Goal: Task Accomplishment & Management: Complete application form

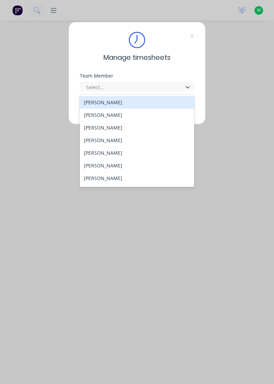
click at [96, 142] on div "[PERSON_NAME]" at bounding box center [137, 140] width 115 height 13
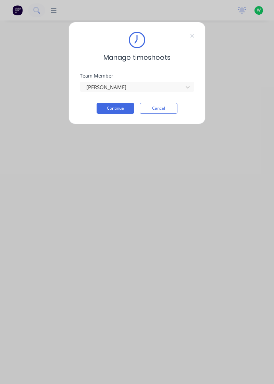
click at [117, 106] on button "Continue" at bounding box center [115, 108] width 38 height 11
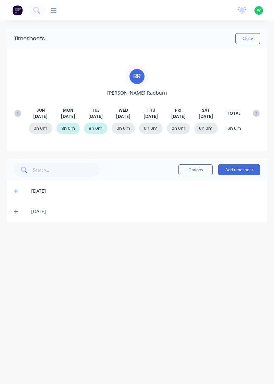
click at [242, 168] on button "Add timesheet" at bounding box center [239, 169] width 42 height 11
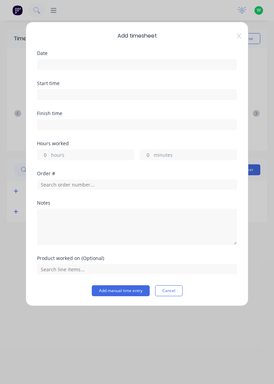
click at [60, 61] on input at bounding box center [136, 65] width 199 height 10
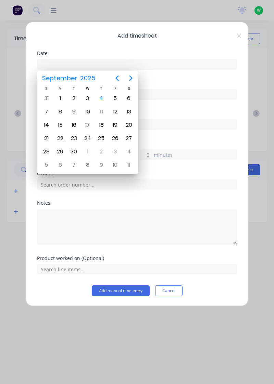
click at [86, 96] on div "3" at bounding box center [87, 98] width 10 height 10
type input "[DATE]"
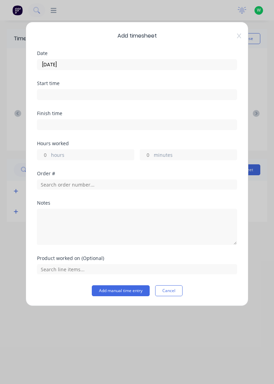
click at [46, 153] on input "hours" at bounding box center [43, 155] width 12 height 10
type input "3"
click at [146, 152] on input "minutes" at bounding box center [146, 155] width 12 height 10
type input "30"
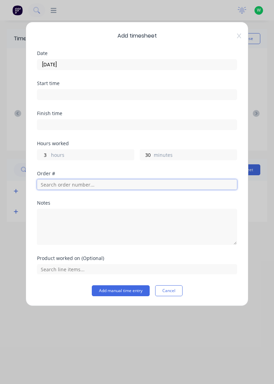
click at [61, 183] on input "text" at bounding box center [137, 185] width 200 height 10
type input "19015"
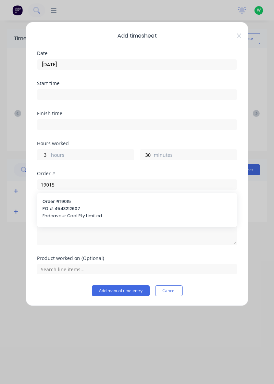
click at [66, 215] on span "Endeavour Coal Pty Limited" at bounding box center [136, 216] width 189 height 6
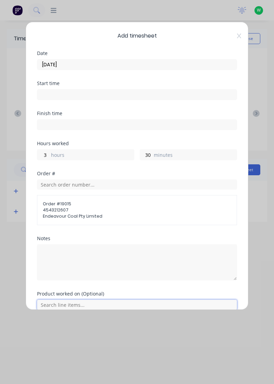
click at [67, 302] on input "text" at bounding box center [137, 305] width 200 height 10
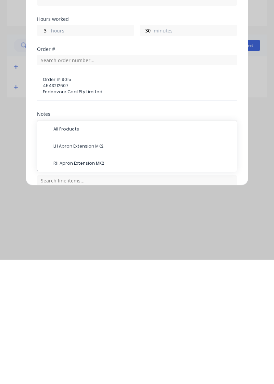
click at [81, 268] on span "LH Apron Extension MK2" at bounding box center [142, 271] width 178 height 6
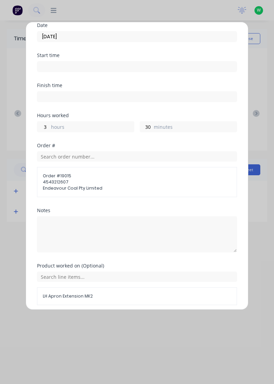
scroll to position [53, 0]
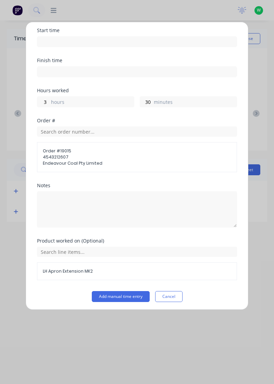
click at [125, 292] on button "Add manual time entry" at bounding box center [121, 296] width 58 height 11
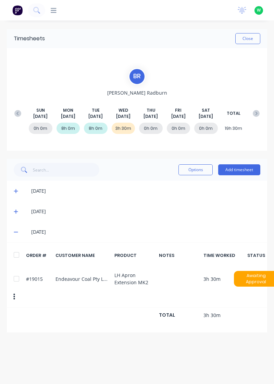
click at [243, 169] on button "Add timesheet" at bounding box center [239, 169] width 42 height 11
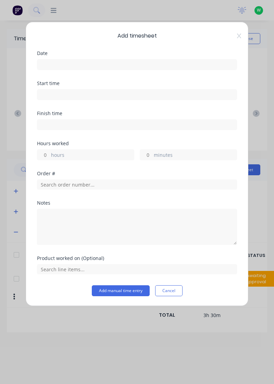
click at [172, 291] on button "Cancel" at bounding box center [168, 291] width 27 height 11
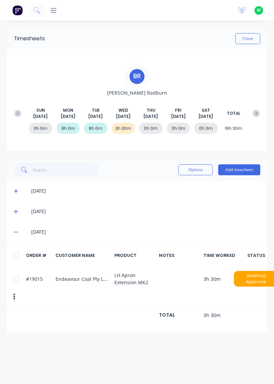
click at [238, 167] on button "Add timesheet" at bounding box center [239, 169] width 42 height 11
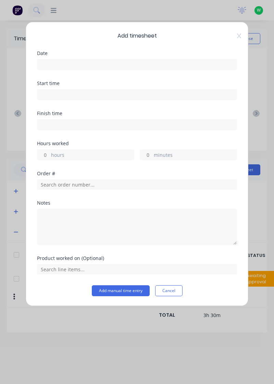
click at [63, 62] on input at bounding box center [136, 65] width 199 height 10
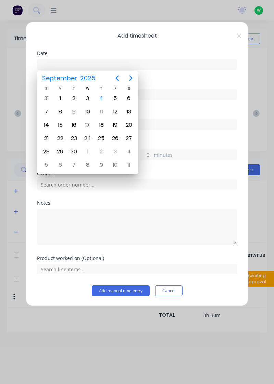
click at [84, 100] on div "3" at bounding box center [87, 98] width 10 height 10
type input "[DATE]"
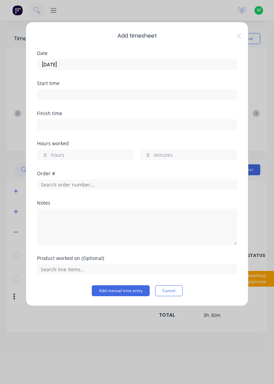
click at [47, 151] on input "hours" at bounding box center [43, 155] width 12 height 10
type input "3"
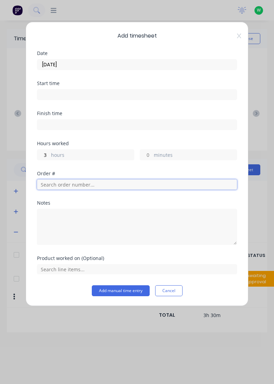
click at [66, 185] on input "text" at bounding box center [137, 185] width 200 height 10
type input "17943"
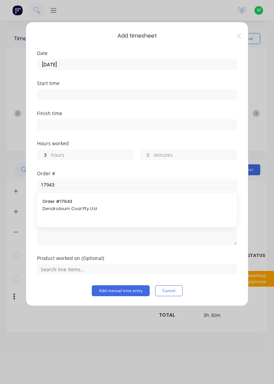
click at [65, 208] on span "Dendrobium Coal Pty Ltd" at bounding box center [136, 209] width 189 height 6
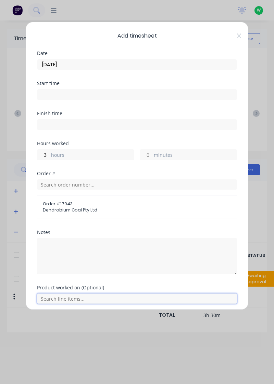
click at [65, 295] on input "text" at bounding box center [137, 299] width 200 height 10
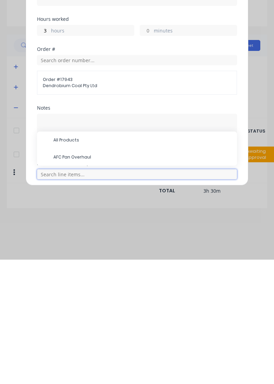
scroll to position [29, 0]
click at [75, 279] on span "AFC Pan Overhaul" at bounding box center [142, 282] width 178 height 6
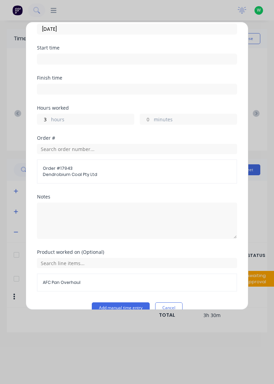
scroll to position [47, 0]
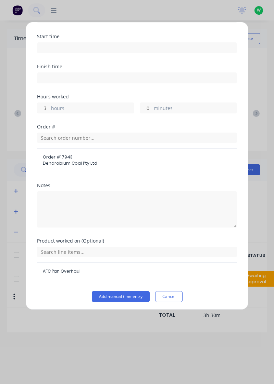
click at [122, 293] on button "Add manual time entry" at bounding box center [121, 296] width 58 height 11
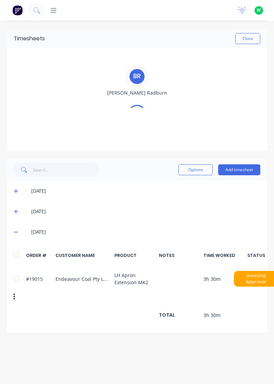
scroll to position [0, 0]
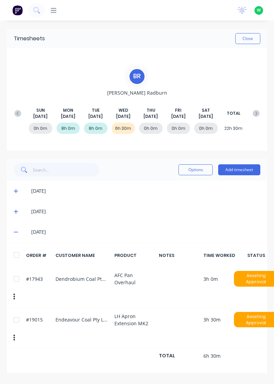
click at [236, 169] on button "Add timesheet" at bounding box center [239, 169] width 42 height 11
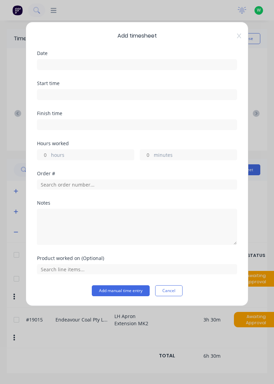
click at [57, 64] on input at bounding box center [136, 65] width 199 height 10
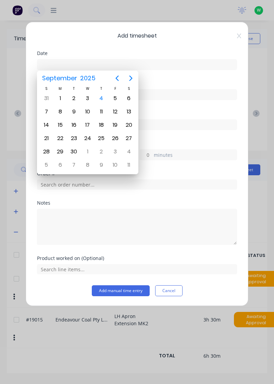
click at [88, 99] on div "3" at bounding box center [87, 98] width 10 height 10
type input "[DATE]"
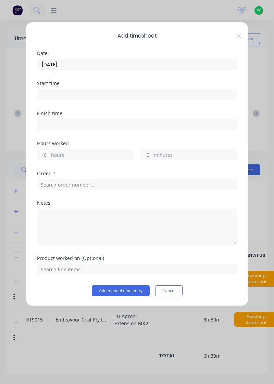
click at [48, 152] on input "hours" at bounding box center [43, 155] width 12 height 10
type input "1"
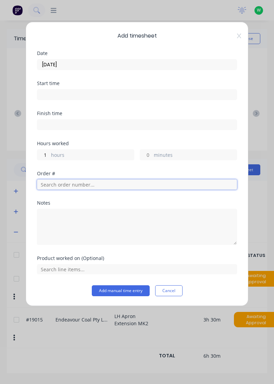
click at [66, 182] on input "text" at bounding box center [137, 185] width 200 height 10
type input "18778"
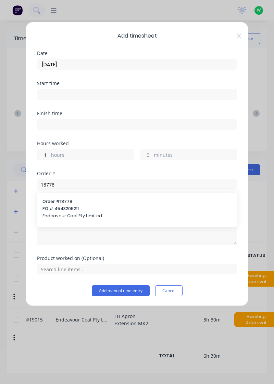
click at [71, 213] on span "Endeavour Coal Pty Limited" at bounding box center [136, 216] width 189 height 6
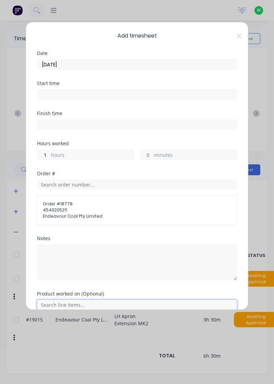
click at [60, 304] on input "text" at bounding box center [137, 305] width 200 height 10
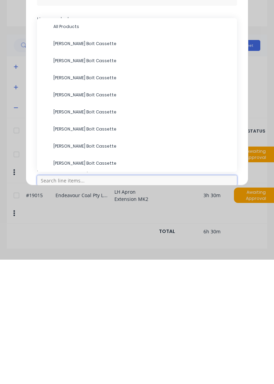
scroll to position [29, 0]
click at [79, 185] on span "[PERSON_NAME] Bolt Cassette" at bounding box center [142, 185] width 178 height 6
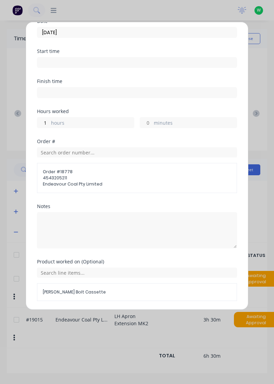
scroll to position [53, 0]
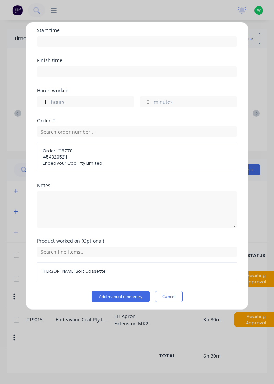
click at [122, 294] on button "Add manual time entry" at bounding box center [121, 296] width 58 height 11
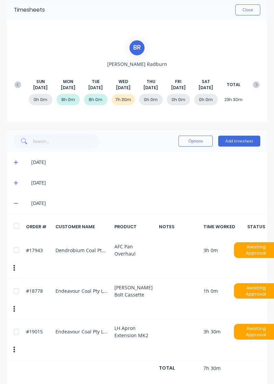
scroll to position [0, 0]
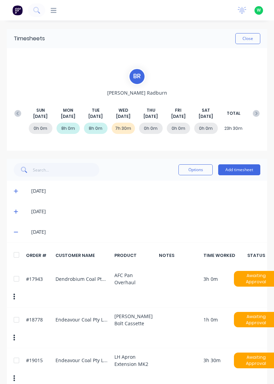
click at [237, 169] on button "Add timesheet" at bounding box center [239, 169] width 42 height 11
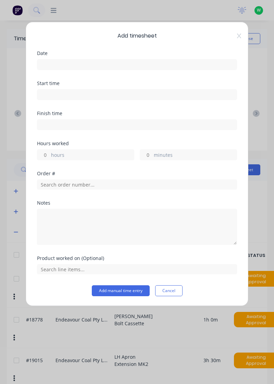
click at [62, 64] on input at bounding box center [136, 65] width 199 height 10
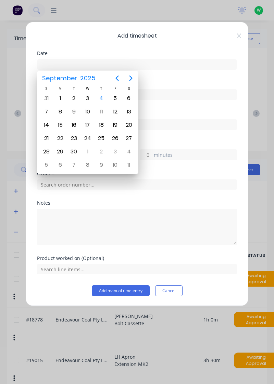
click at [88, 101] on div "3" at bounding box center [87, 98] width 10 height 10
type input "[DATE]"
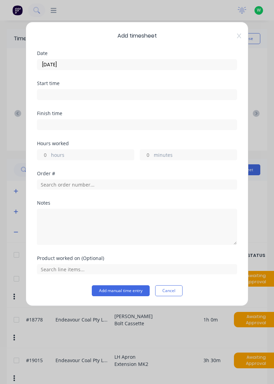
click at [149, 154] on input "minutes" at bounding box center [146, 155] width 12 height 10
type input "30"
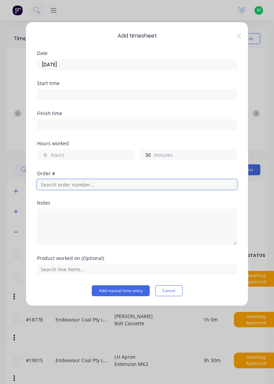
click at [68, 180] on input "text" at bounding box center [137, 185] width 200 height 10
type input "17483"
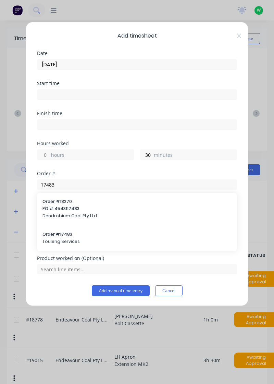
click at [62, 235] on span "Order # 17483" at bounding box center [136, 235] width 189 height 6
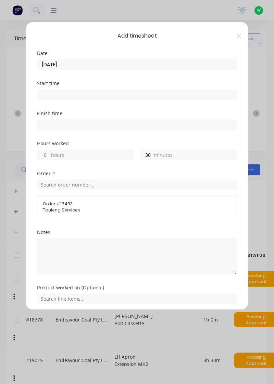
scroll to position [24, 0]
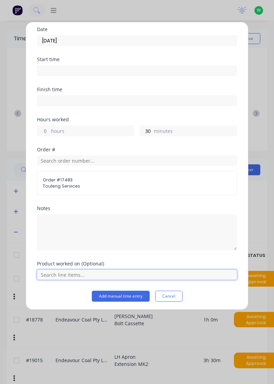
click at [62, 274] on input "text" at bounding box center [137, 275] width 200 height 10
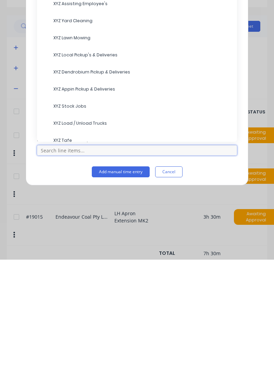
scroll to position [44, 0]
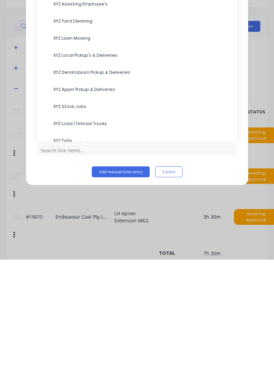
click at [81, 245] on span "XYZ Load / Unload Trucks" at bounding box center [142, 248] width 178 height 6
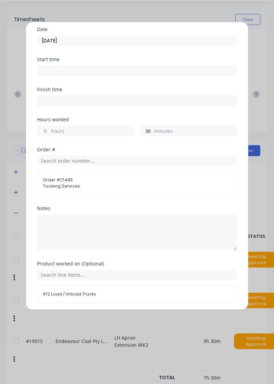
scroll to position [47, 0]
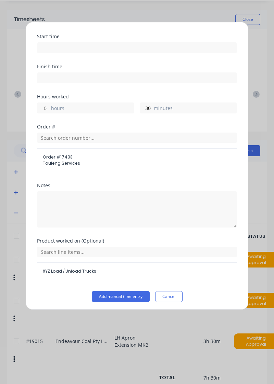
click at [122, 294] on button "Add manual time entry" at bounding box center [121, 296] width 58 height 11
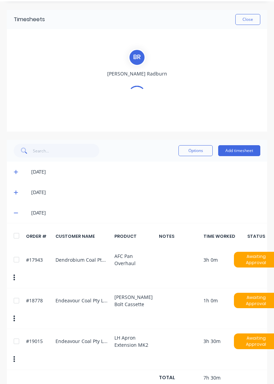
scroll to position [0, 0]
